Goal: Task Accomplishment & Management: Manage account settings

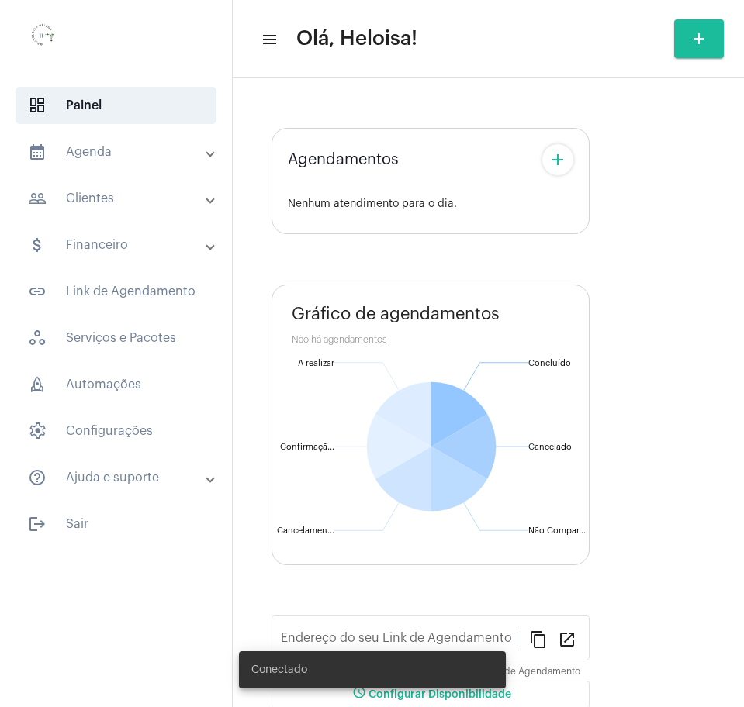
type input "[URL][DOMAIN_NAME]"
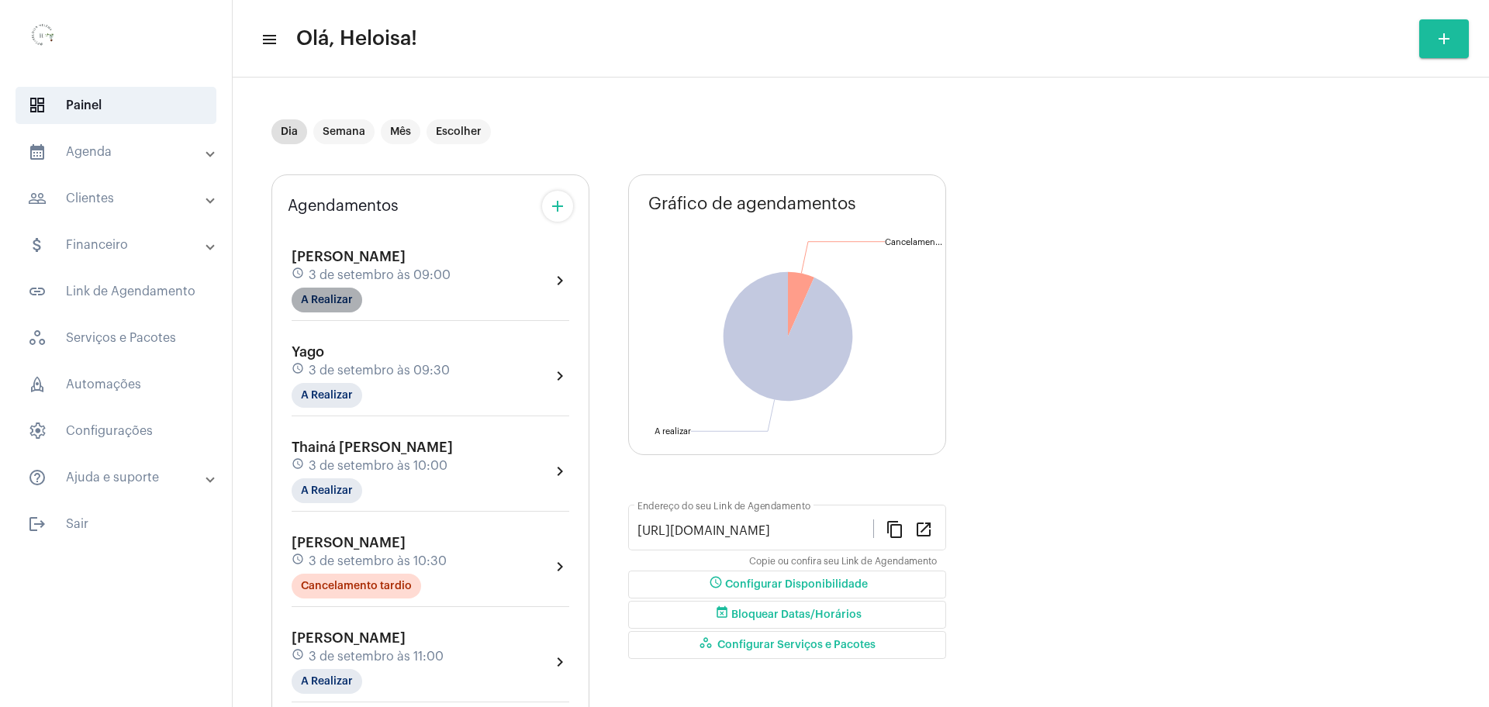
click at [342, 298] on mat-chip "A Realizar" at bounding box center [327, 300] width 71 height 25
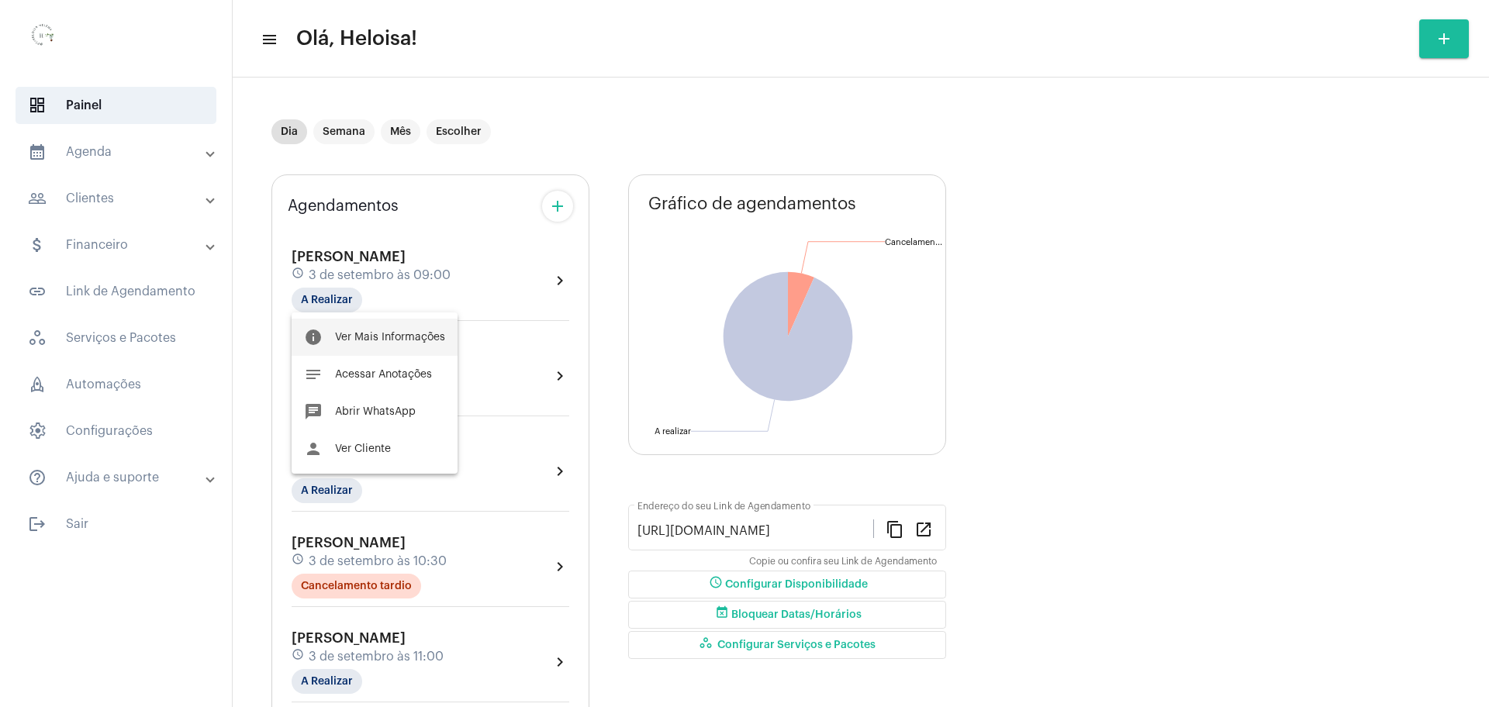
click at [370, 332] on span "Ver Mais Informações" at bounding box center [390, 337] width 110 height 11
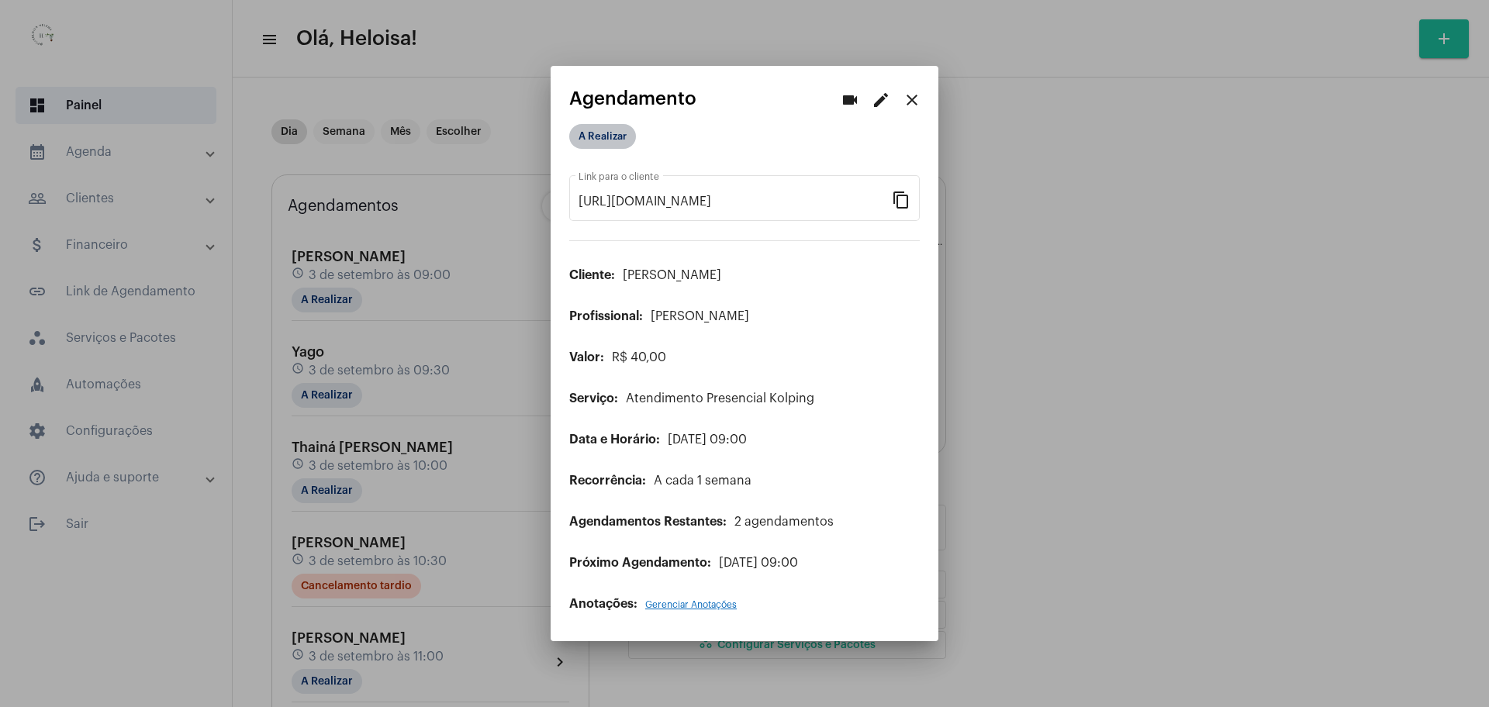
click at [604, 138] on mat-chip "A Realizar" at bounding box center [602, 136] width 67 height 25
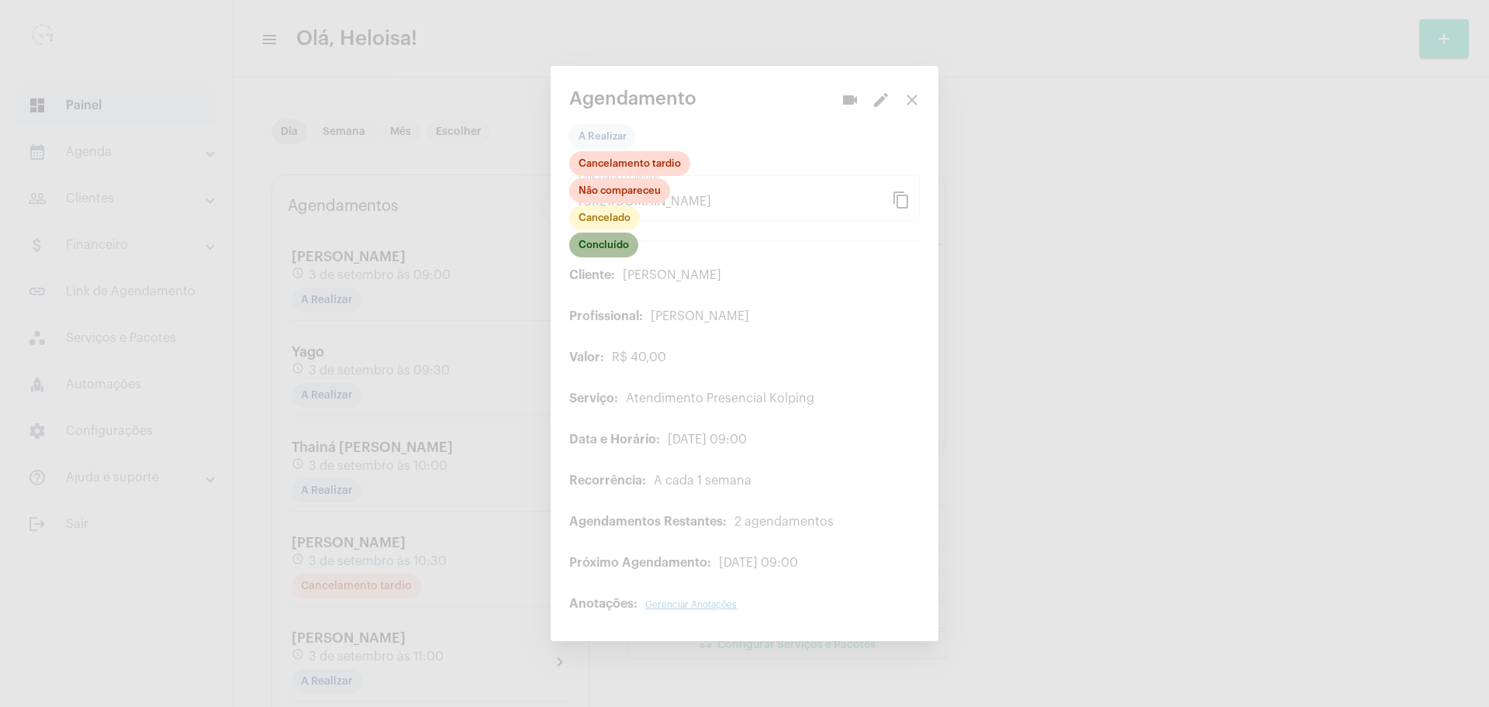
click at [602, 256] on mat-chip "Concluído" at bounding box center [603, 245] width 69 height 25
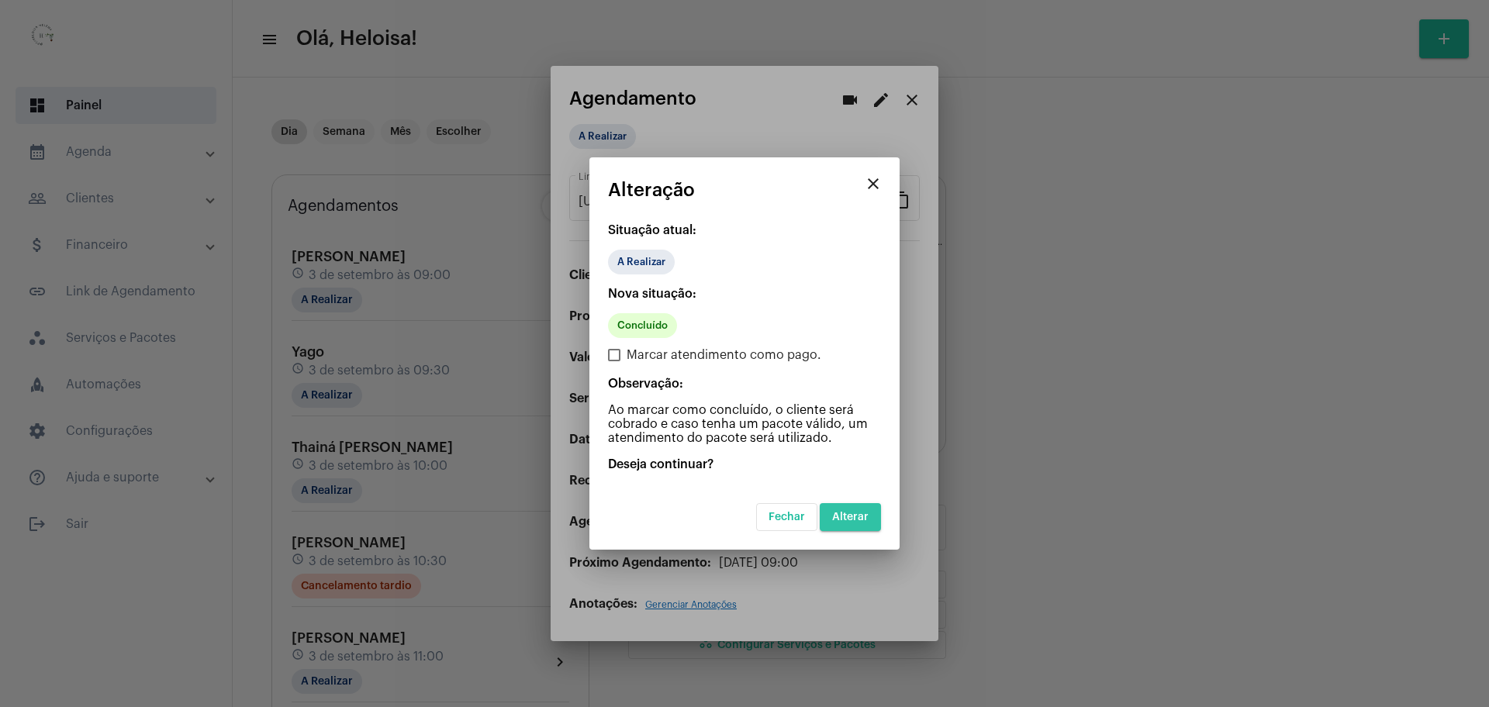
click at [743, 515] on span "Alterar" at bounding box center [850, 517] width 36 height 11
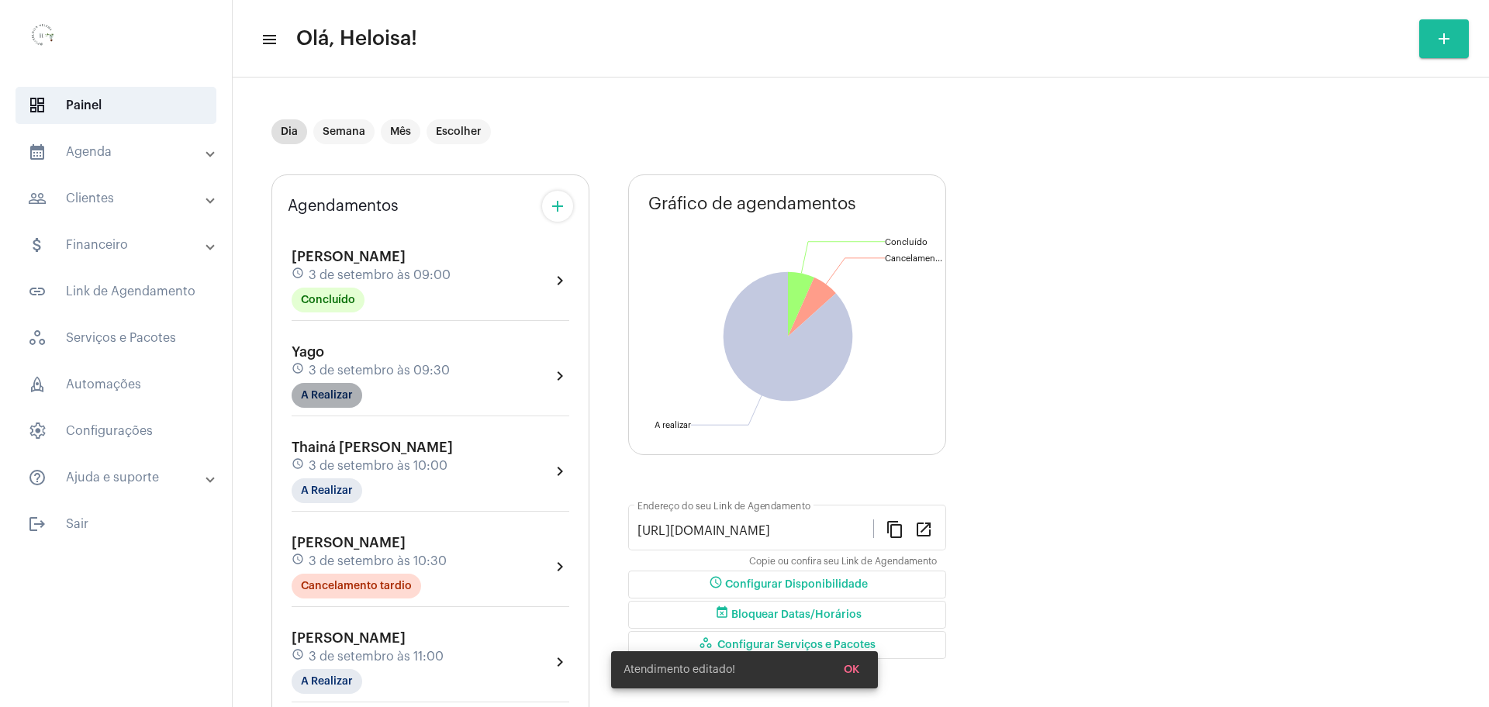
click at [323, 392] on mat-chip "A Realizar" at bounding box center [327, 395] width 71 height 25
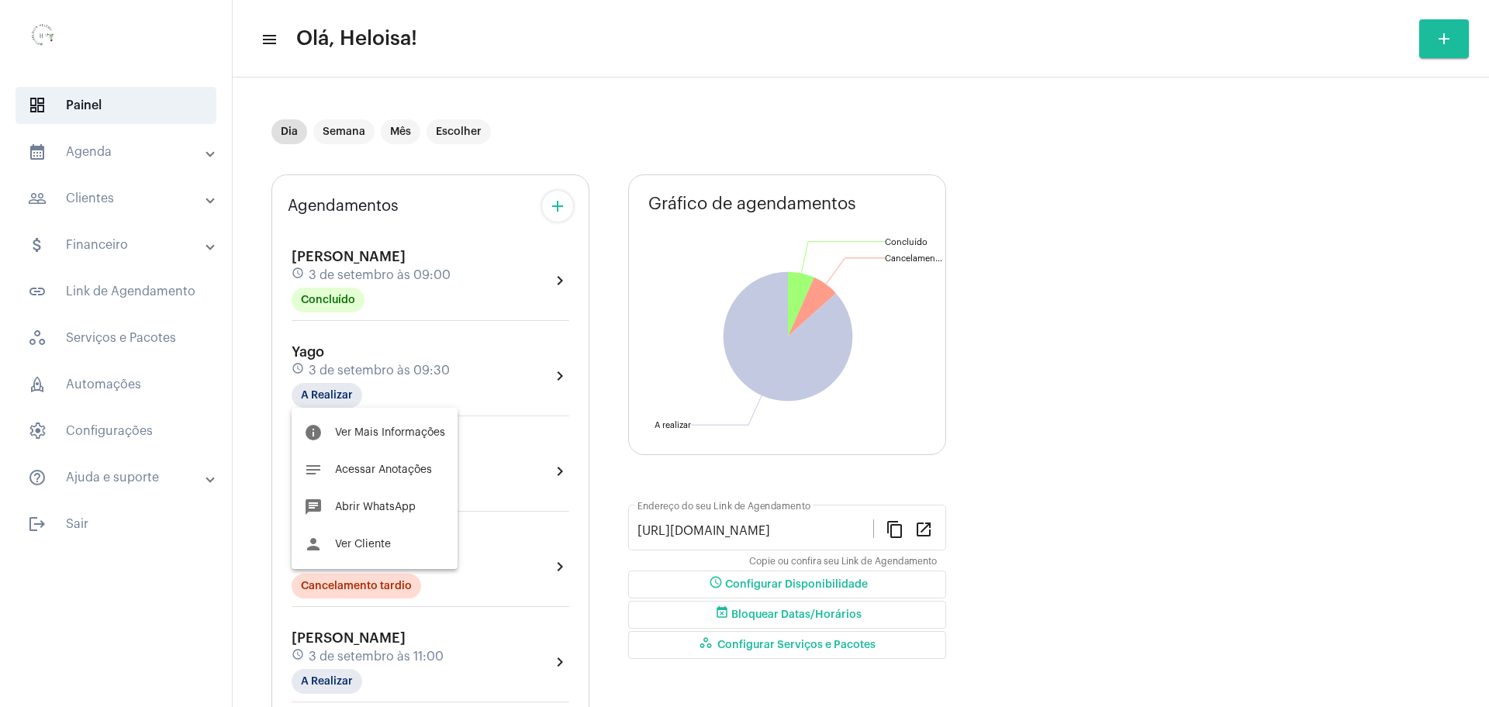
click at [494, 317] on div at bounding box center [744, 353] width 1489 height 707
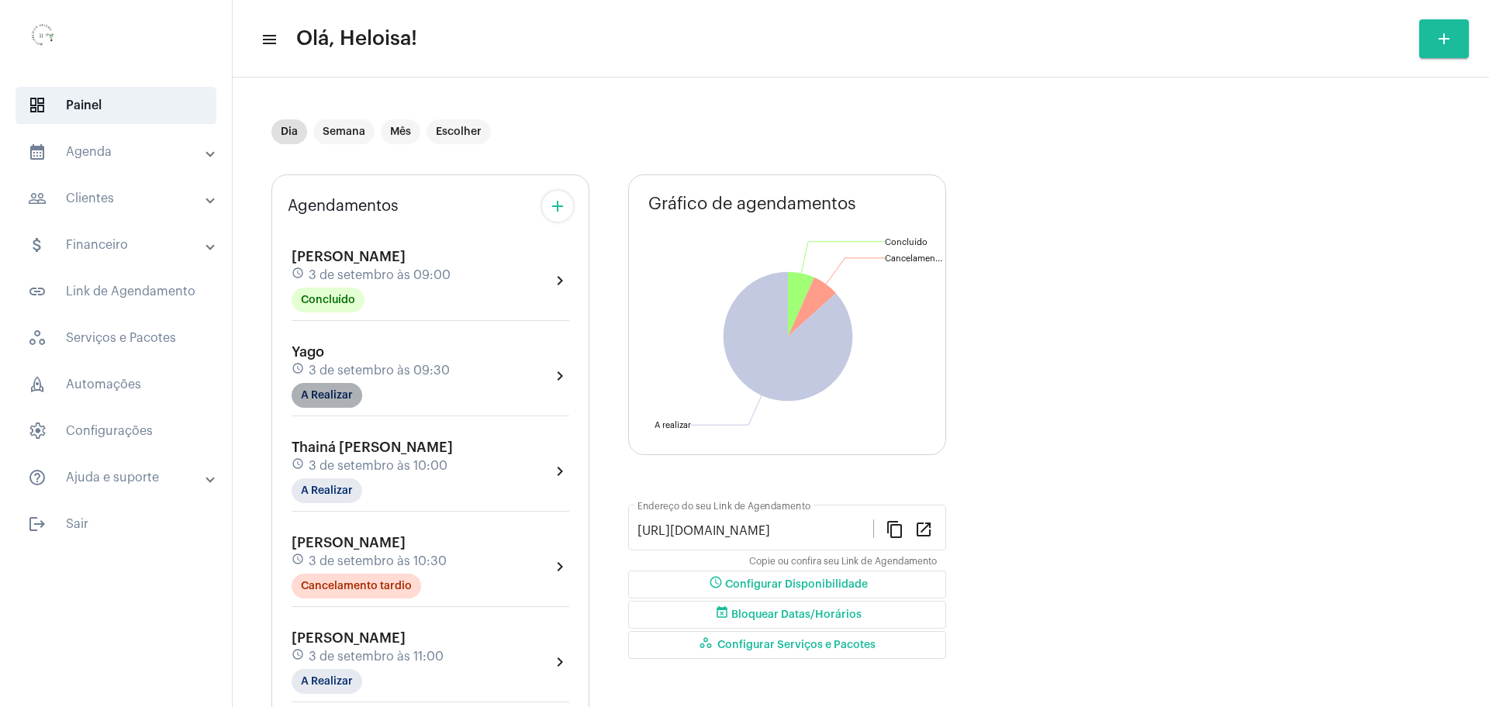
click at [332, 395] on mat-chip "A Realizar" at bounding box center [327, 395] width 71 height 25
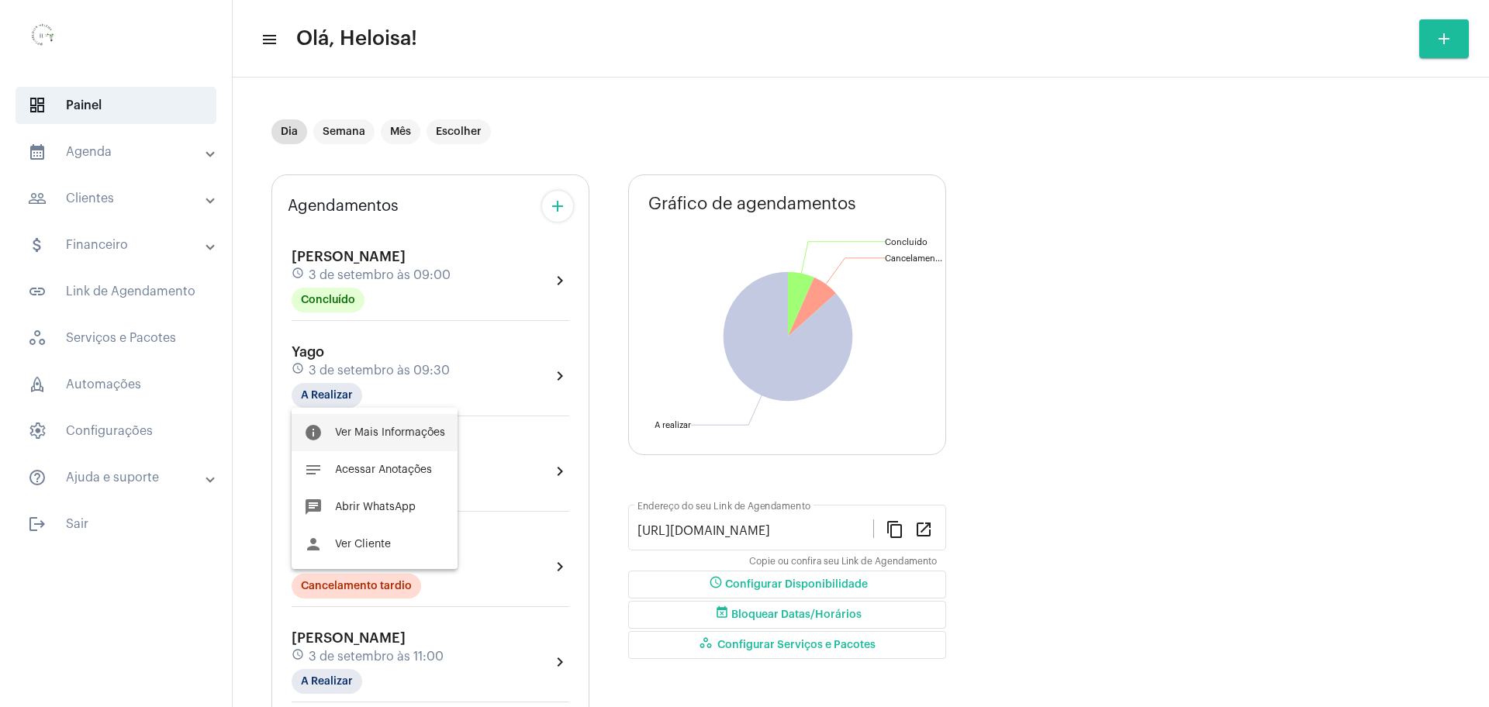
click at [367, 433] on span "Ver Mais Informações" at bounding box center [390, 432] width 110 height 11
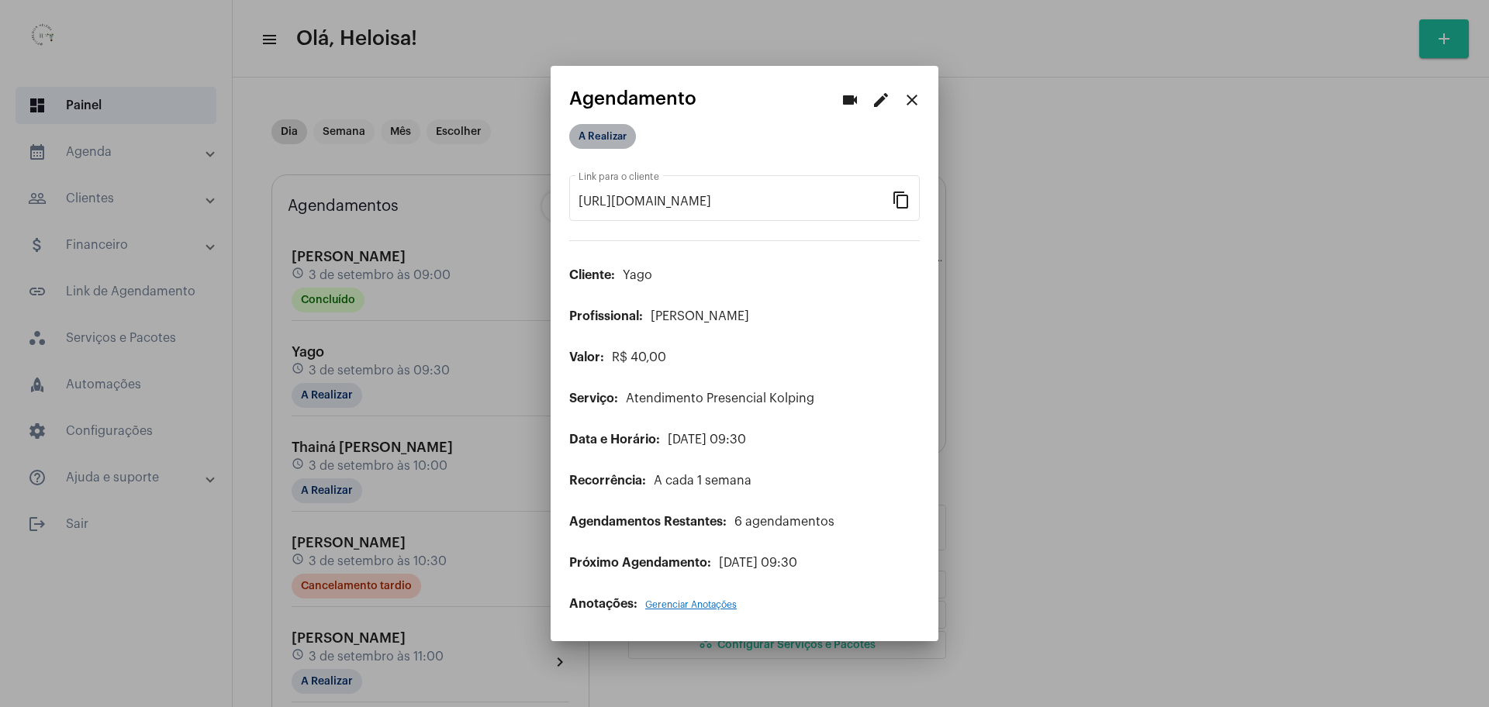
click at [600, 138] on mat-chip "A Realizar" at bounding box center [602, 136] width 67 height 25
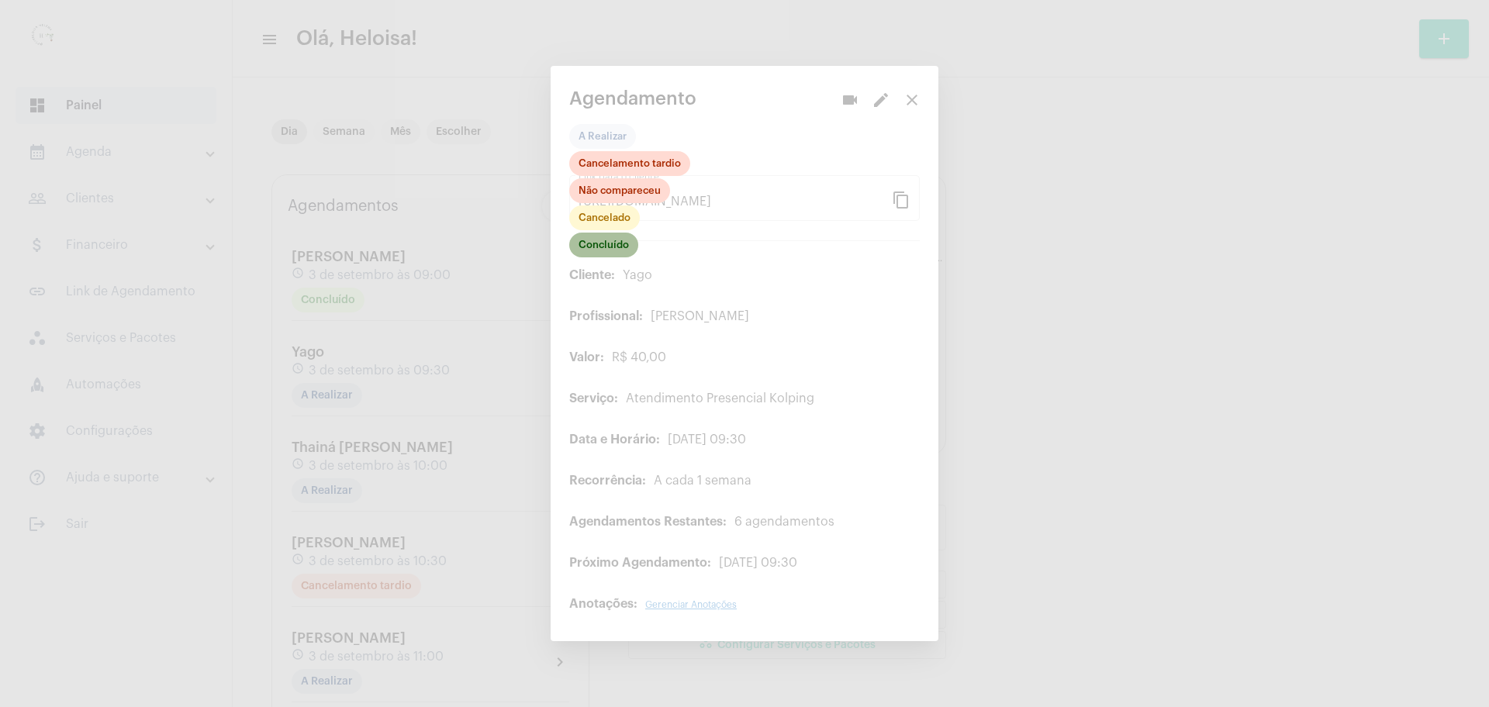
click at [604, 244] on mat-chip "Concluído" at bounding box center [603, 245] width 69 height 25
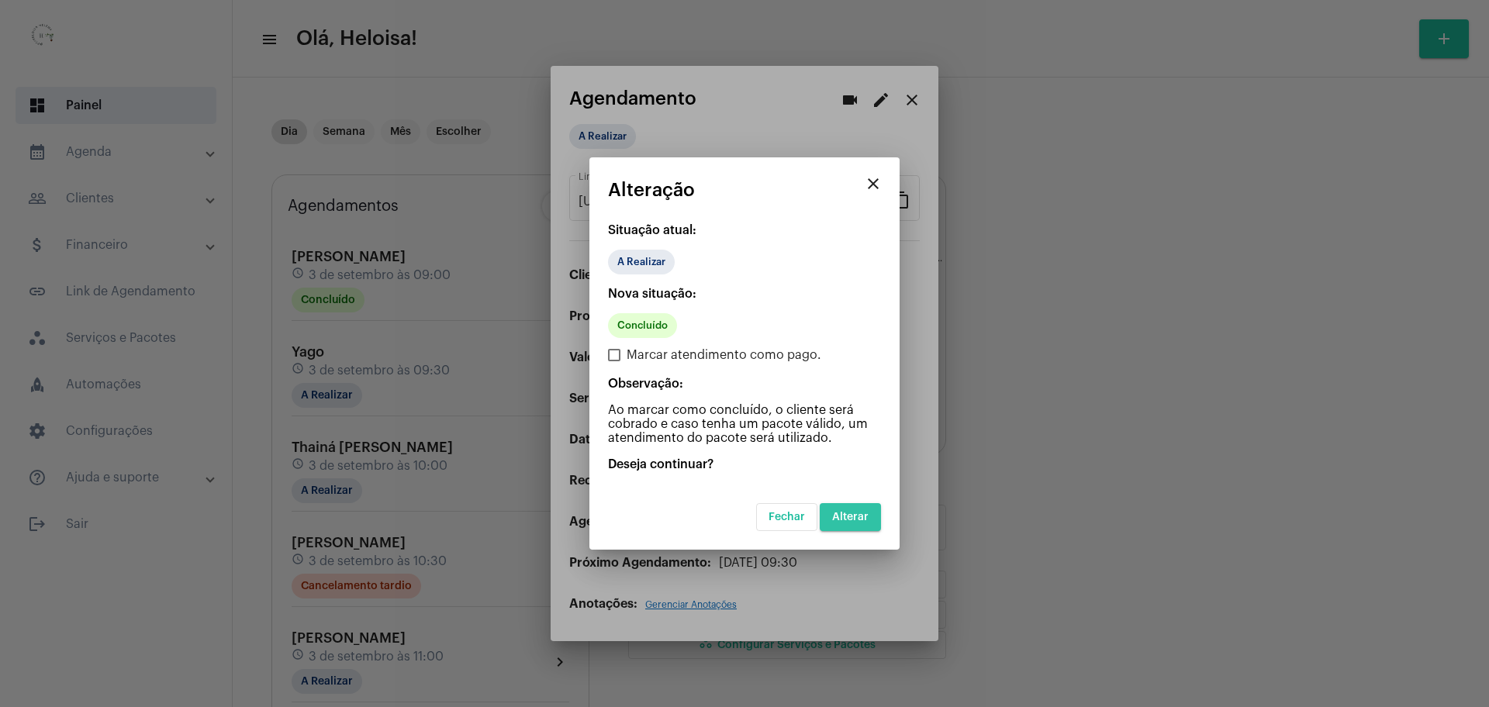
click at [743, 520] on span "Alterar" at bounding box center [850, 517] width 36 height 11
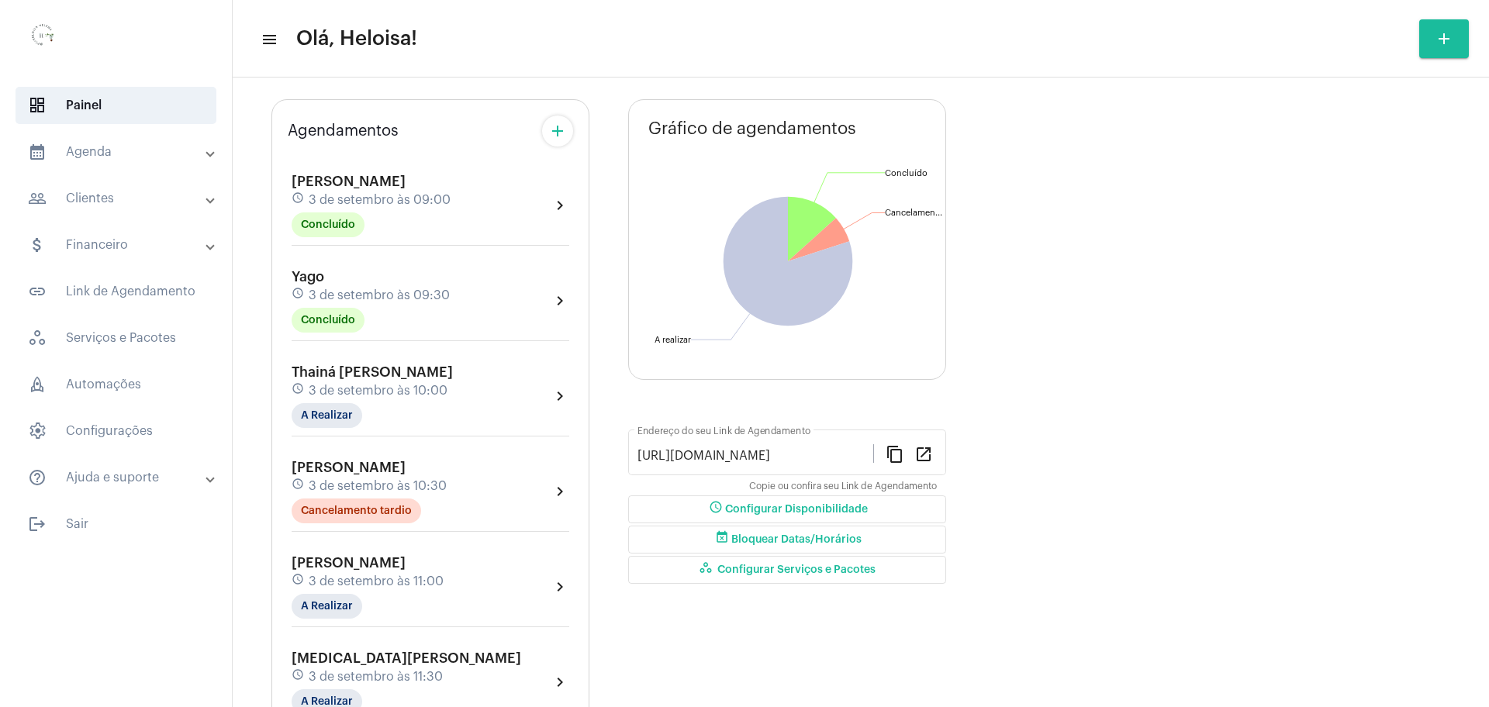
scroll to position [194, 0]
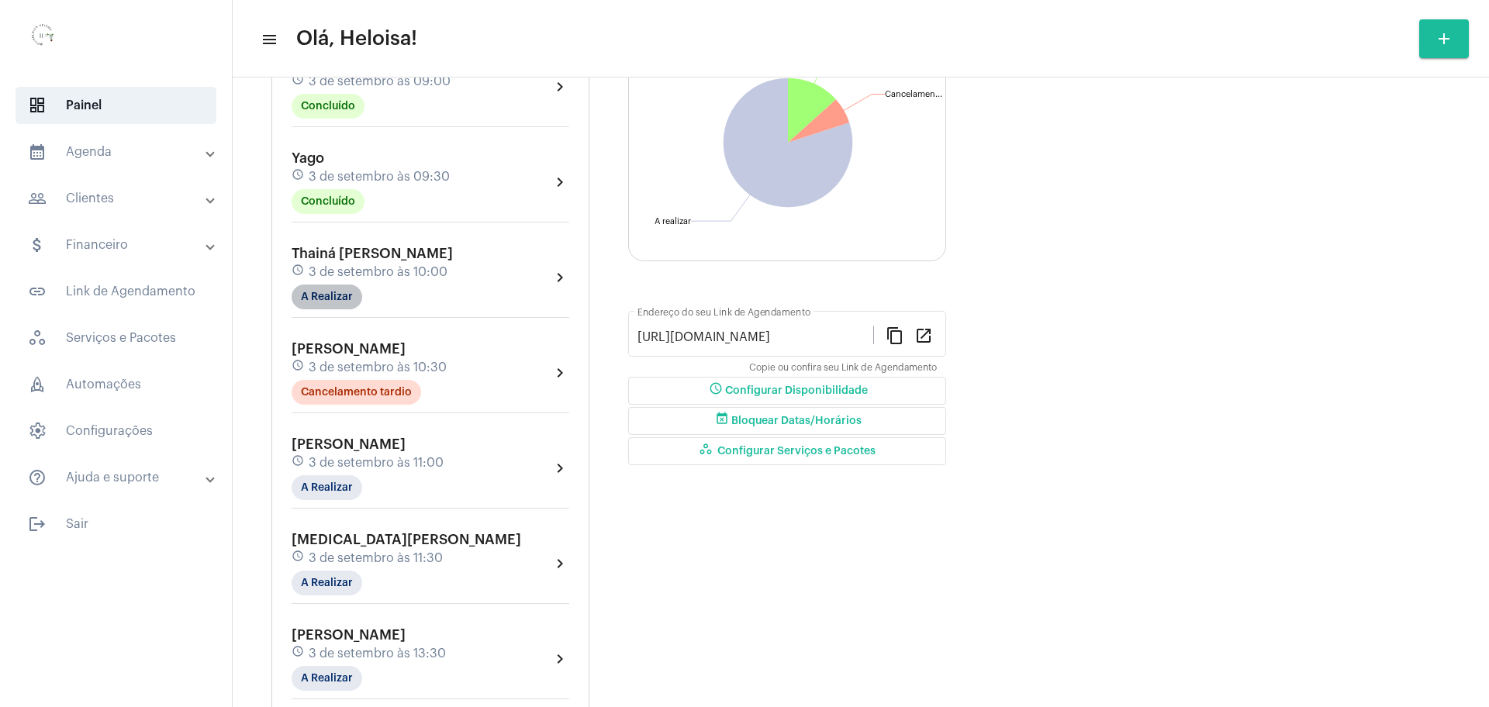
click at [316, 308] on mat-chip "A Realizar" at bounding box center [327, 297] width 71 height 25
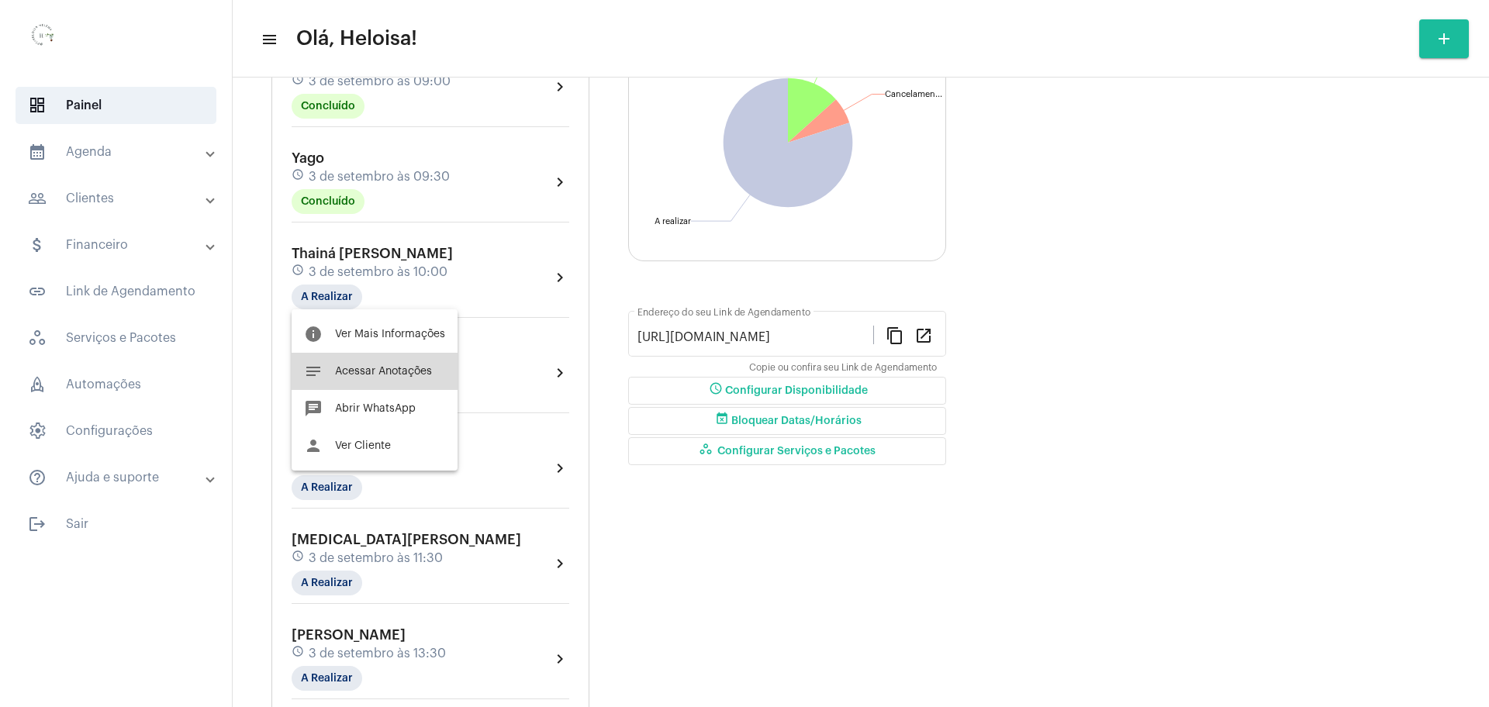
click at [400, 374] on span "Acessar Anotações" at bounding box center [383, 371] width 97 height 11
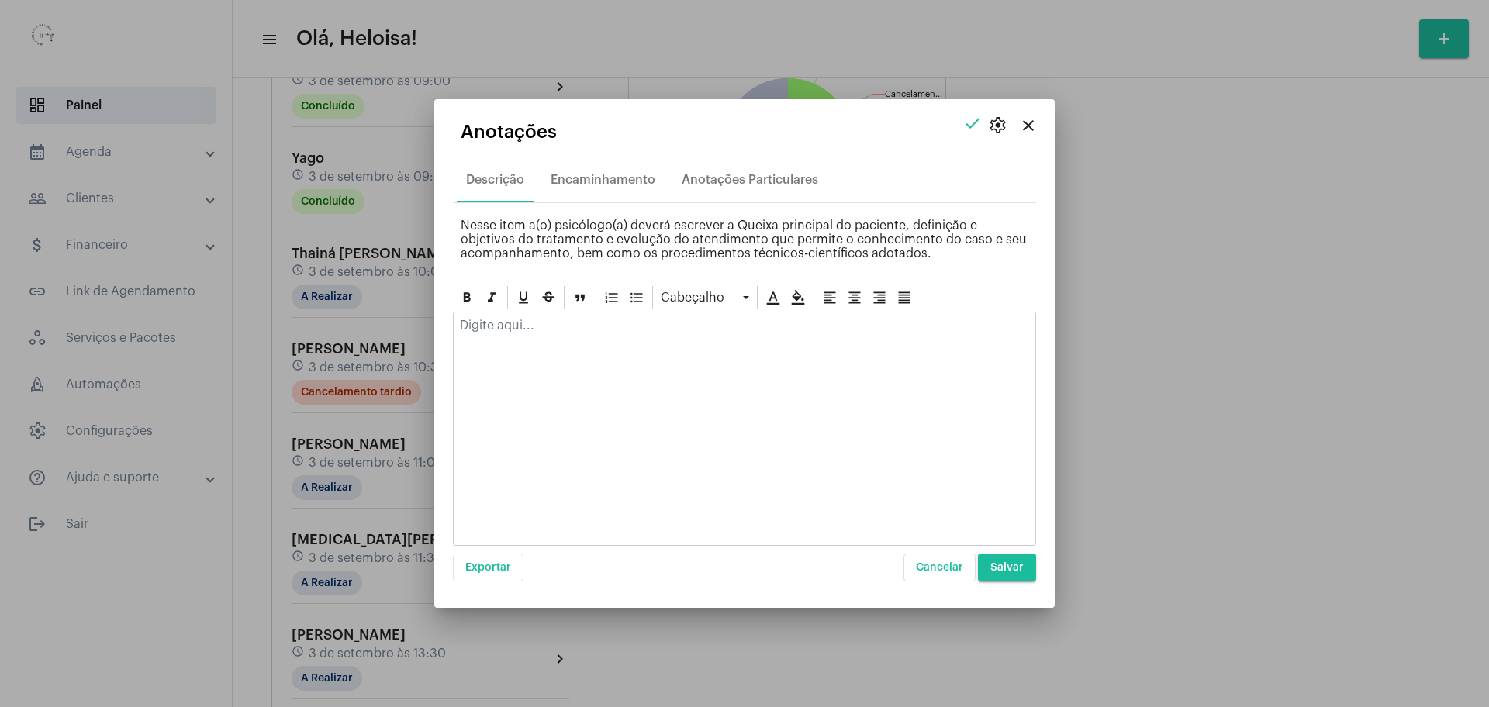
click at [517, 334] on div at bounding box center [744, 329] width 581 height 34
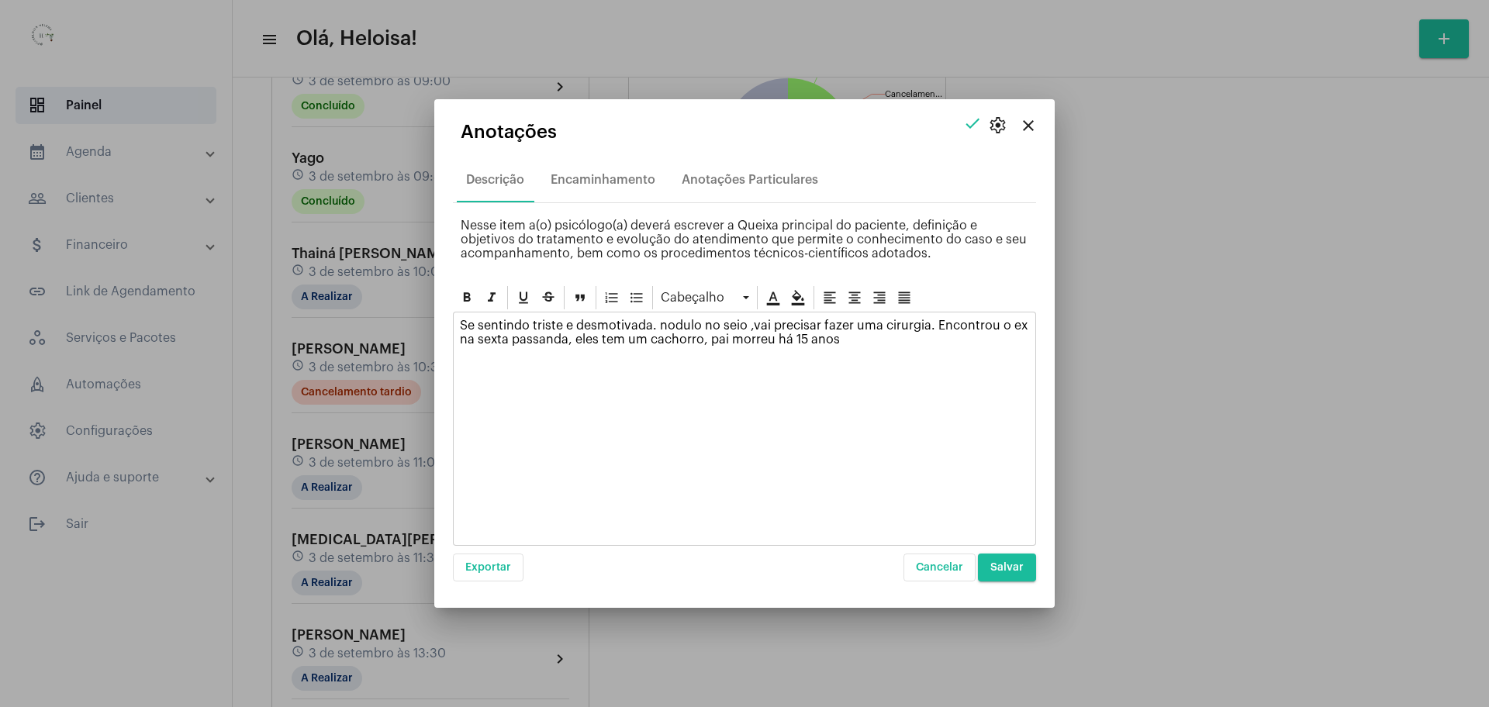
click at [564, 338] on p "Se sentindo triste e desmotivada. nodulo no seio ,vai precisar fazer uma cirurg…" at bounding box center [744, 333] width 569 height 28
click at [743, 564] on span "Salvar" at bounding box center [1006, 567] width 33 height 11
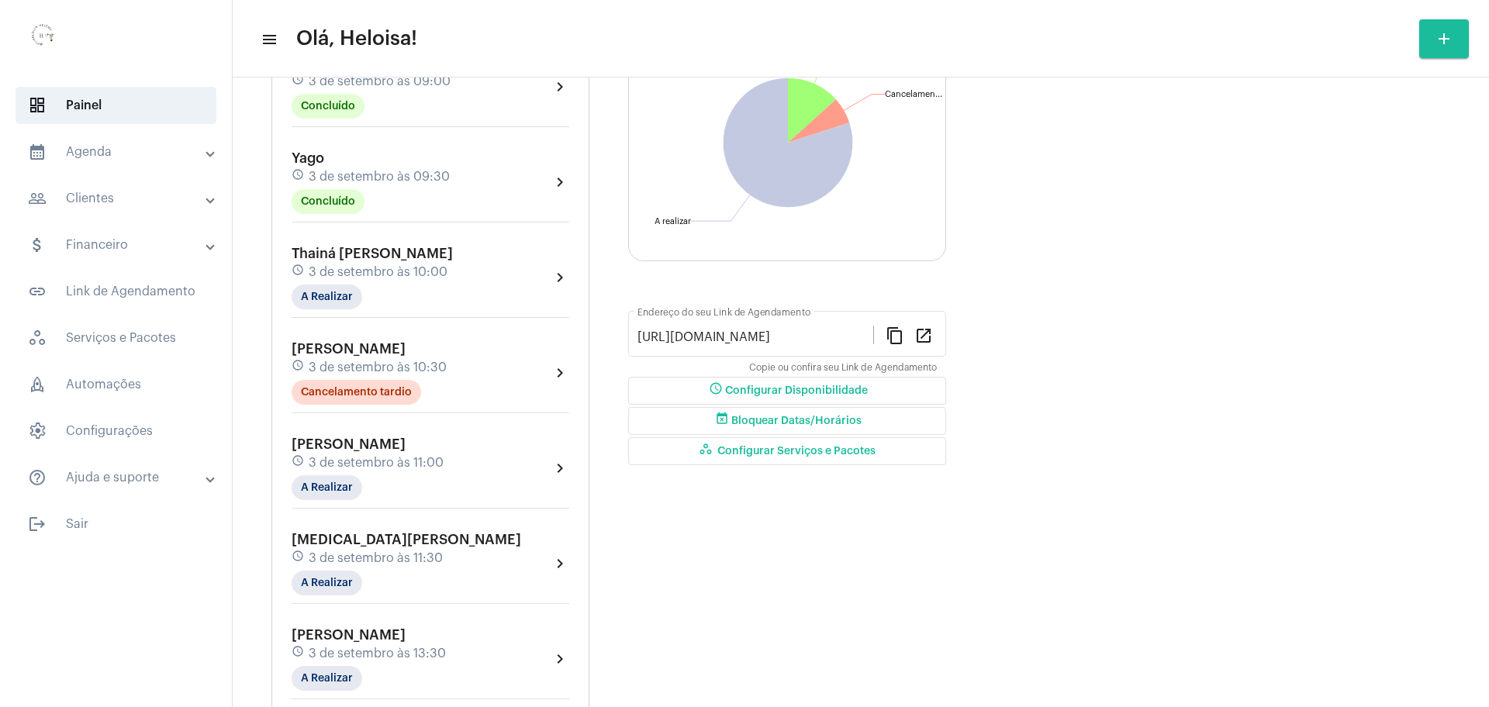
scroll to position [128, 0]
